Goal: Task Accomplishment & Management: Use online tool/utility

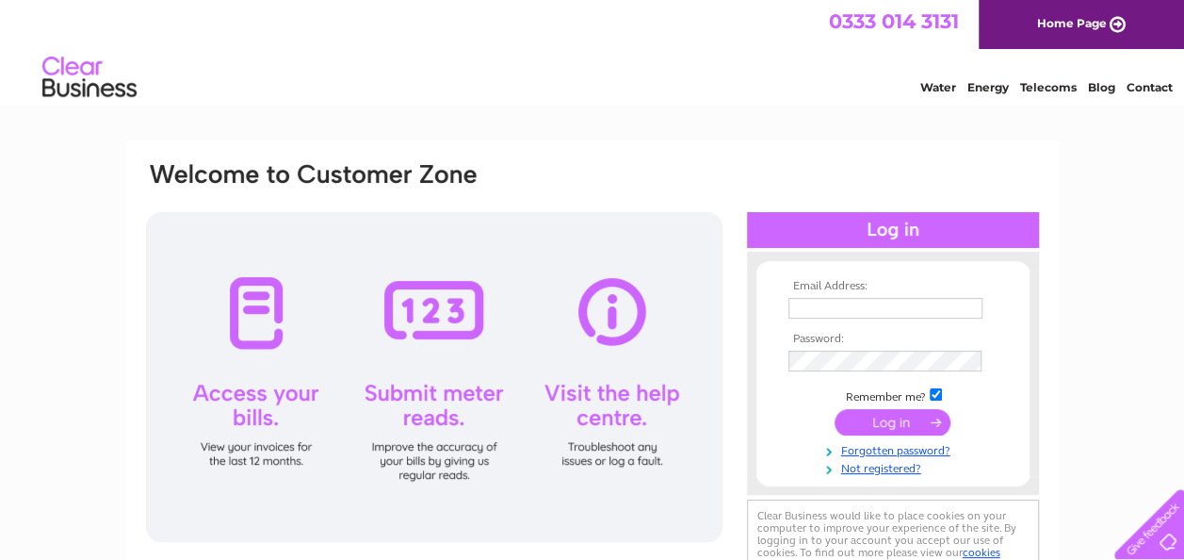
type input "aanddproperties@hotmail.com"
click at [925, 431] on input "submit" at bounding box center [893, 422] width 116 height 26
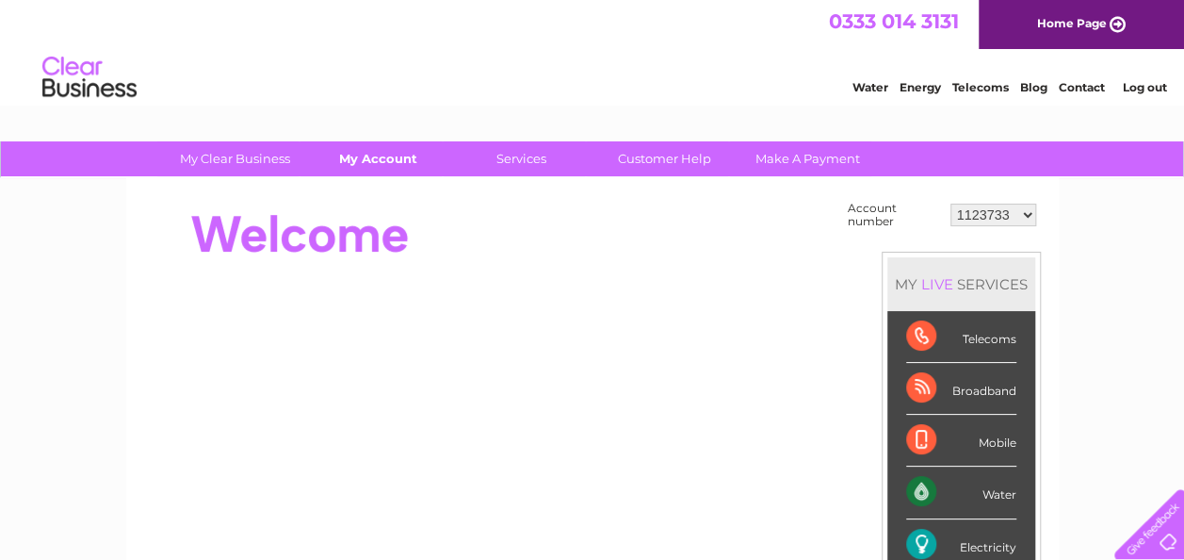
click at [397, 162] on link "My Account" at bounding box center [378, 158] width 155 height 35
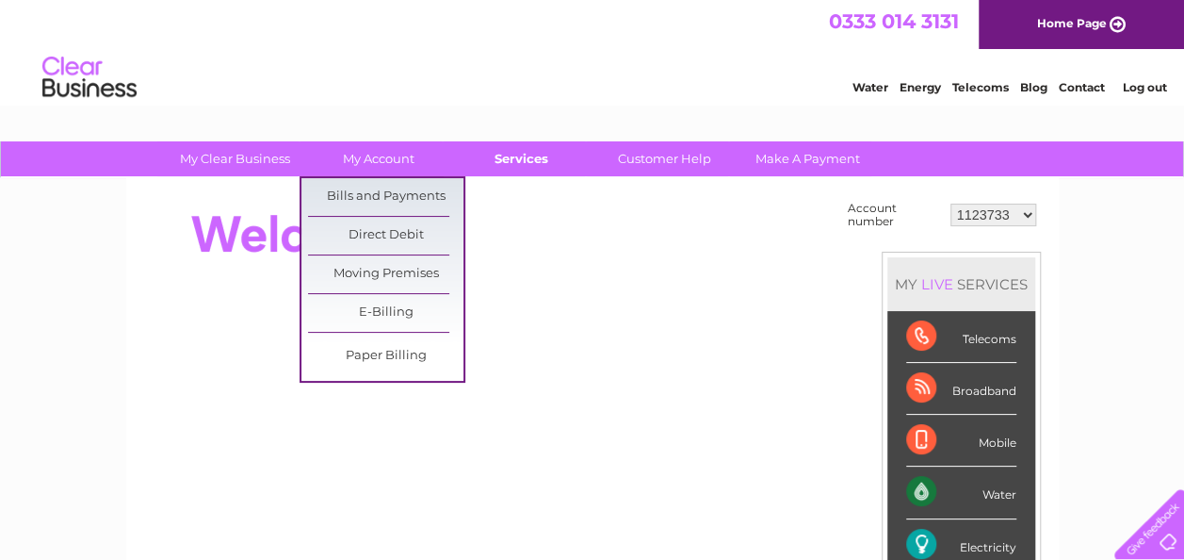
click at [526, 155] on link "Services" at bounding box center [521, 158] width 155 height 35
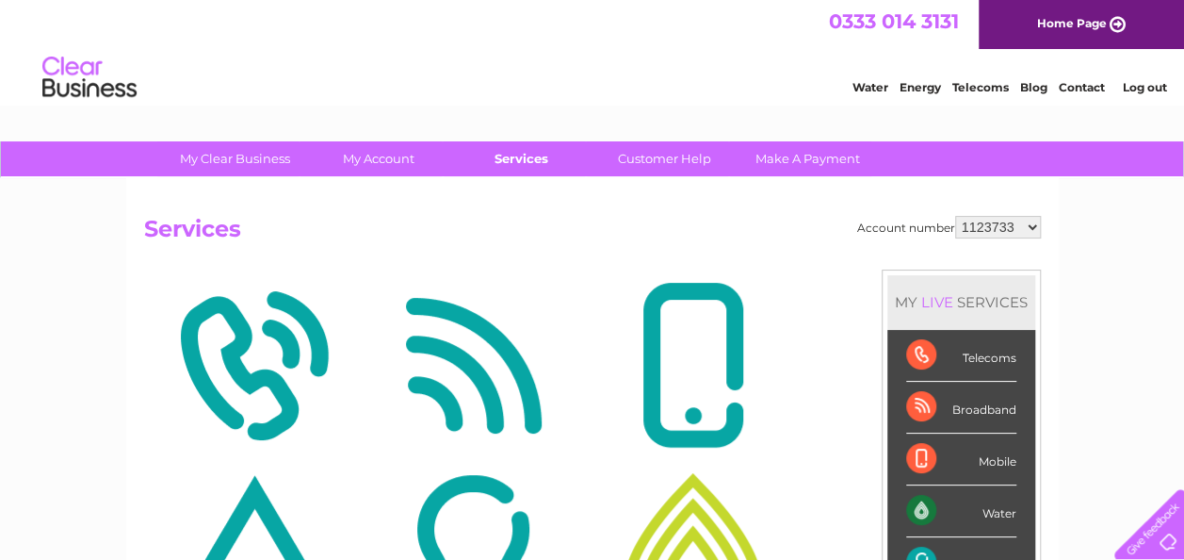
click at [525, 158] on link "Services" at bounding box center [521, 158] width 155 height 35
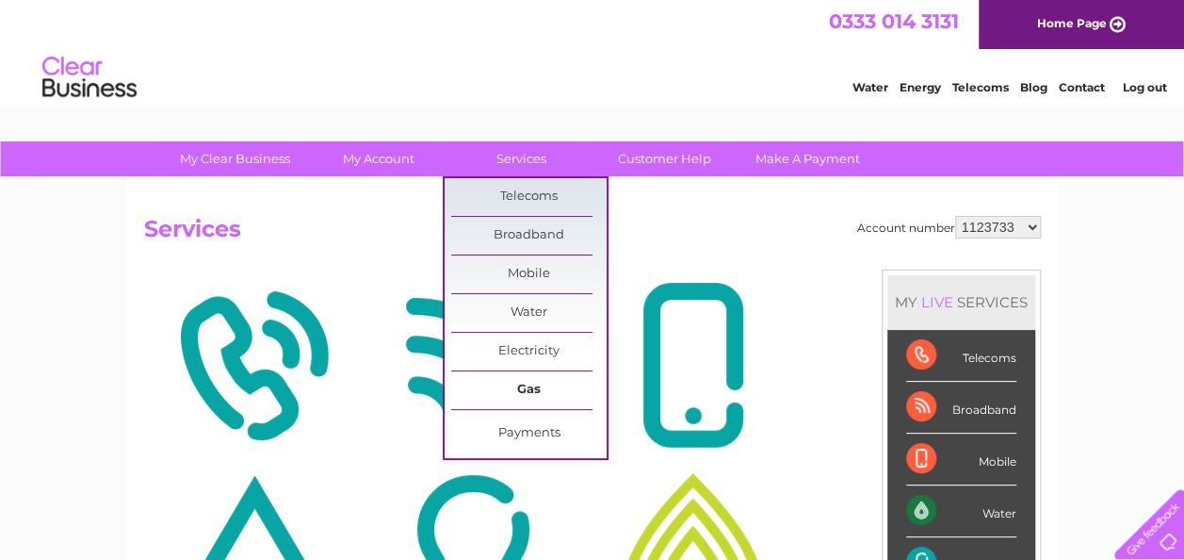
click at [560, 372] on link "Gas" at bounding box center [528, 390] width 155 height 38
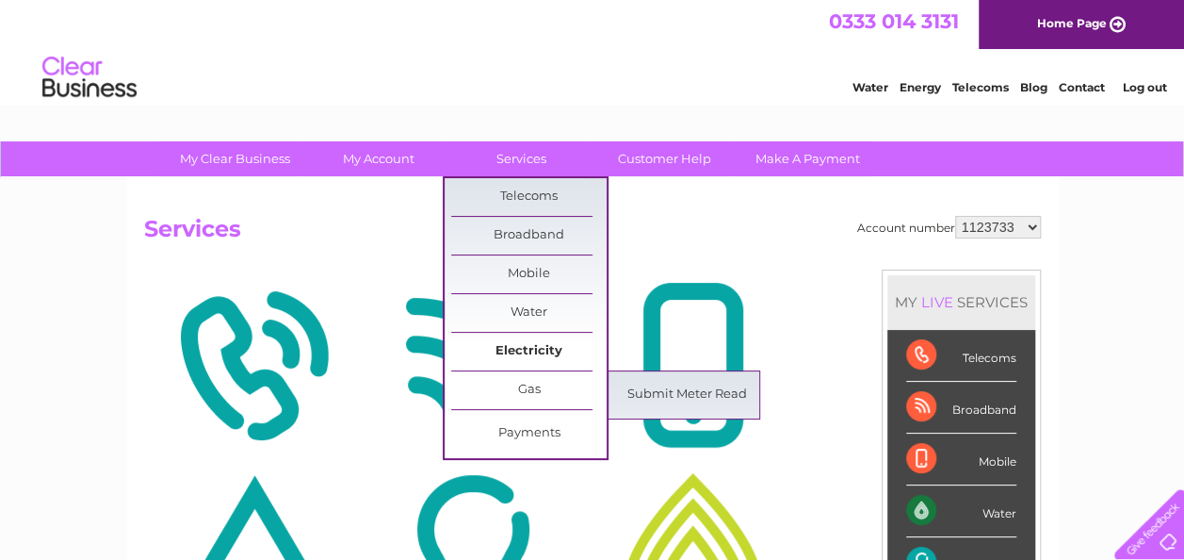
click at [564, 341] on link "Electricity" at bounding box center [528, 352] width 155 height 38
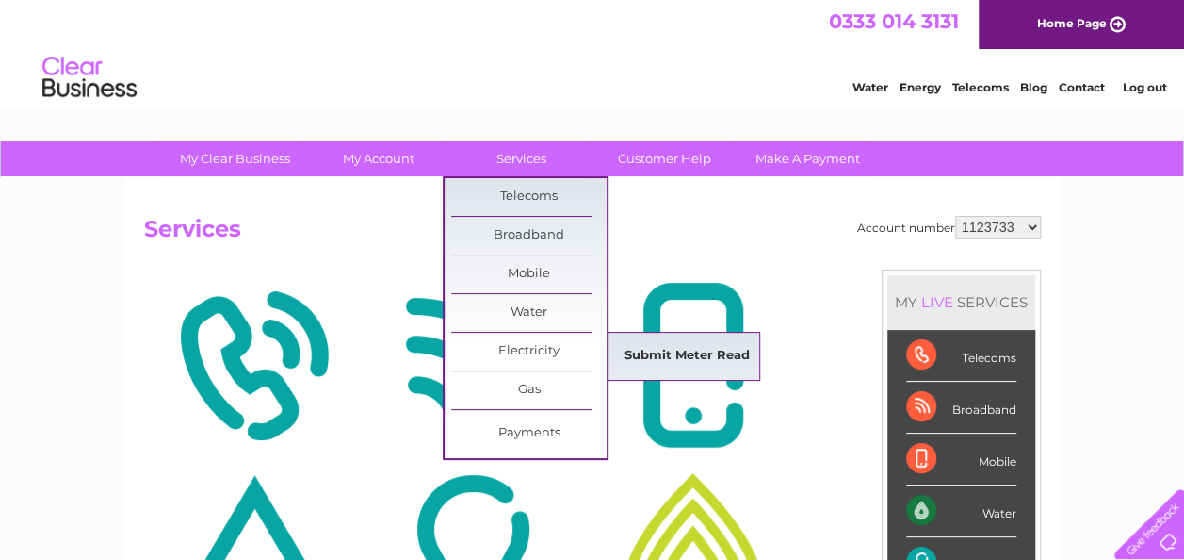
click at [686, 347] on link "Submit Meter Read" at bounding box center [687, 356] width 155 height 38
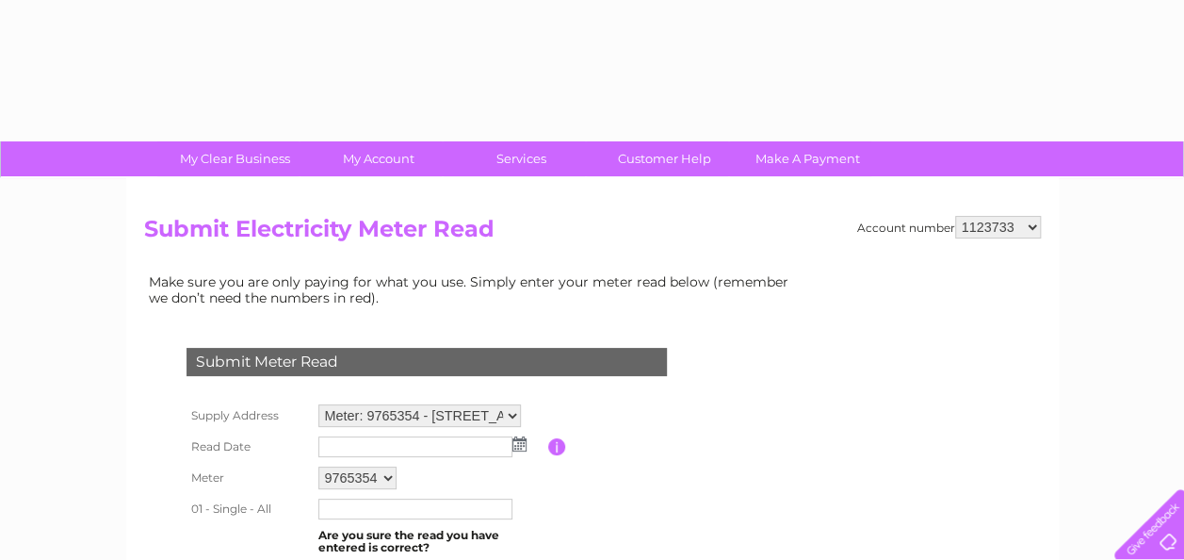
click at [520, 447] on img at bounding box center [520, 443] width 14 height 15
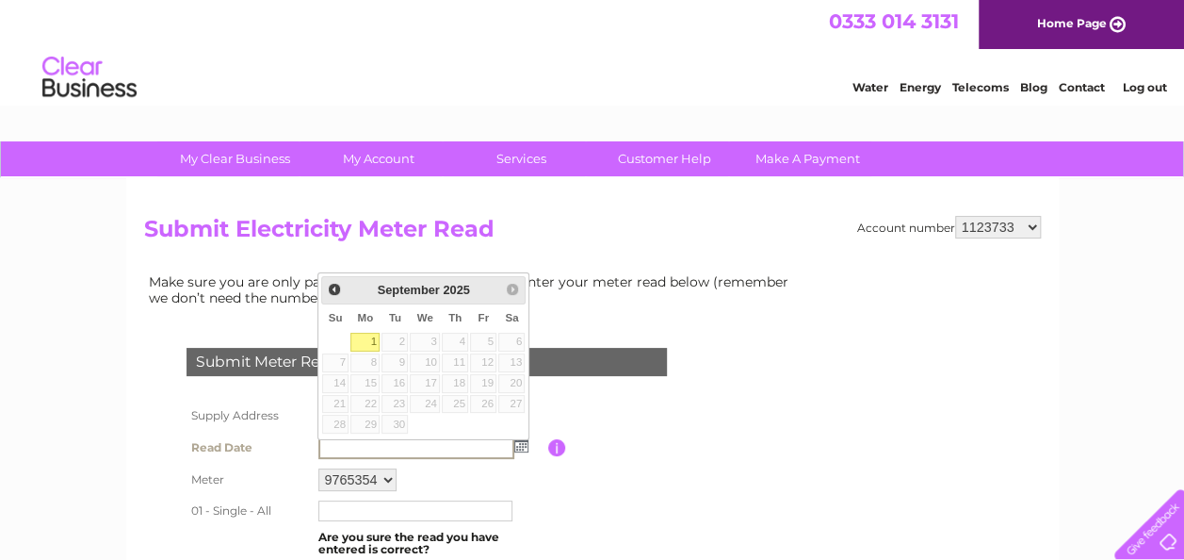
click at [374, 339] on link "1" at bounding box center [364, 342] width 29 height 19
type input "2025/09/01"
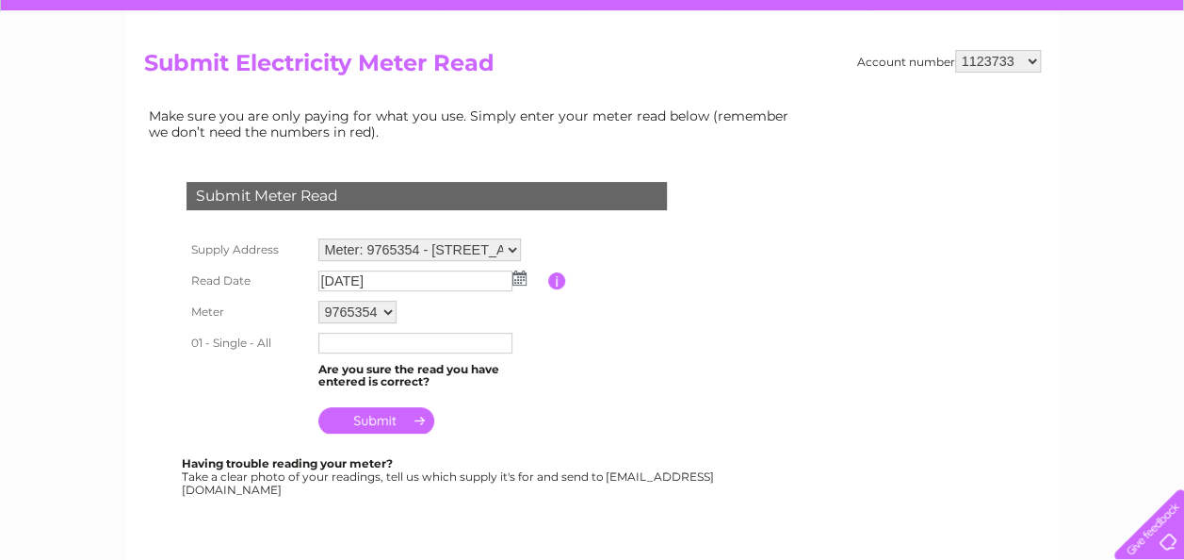
scroll to position [168, 0]
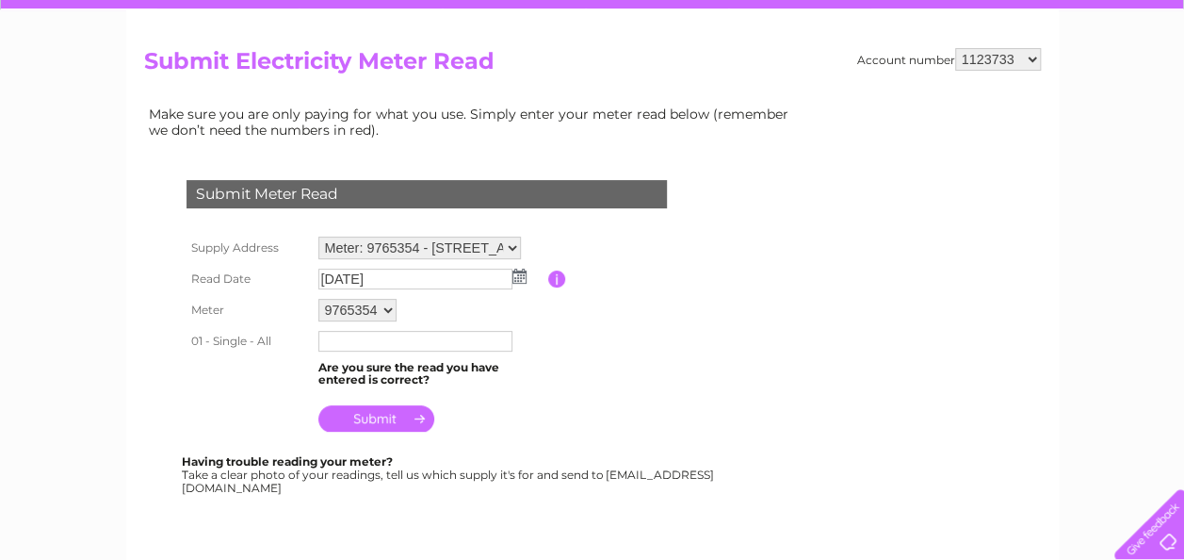
click at [443, 345] on input "text" at bounding box center [415, 341] width 194 height 21
type input "573931"
click at [394, 426] on input "submit" at bounding box center [376, 420] width 116 height 26
